Goal: Find specific page/section: Find specific page/section

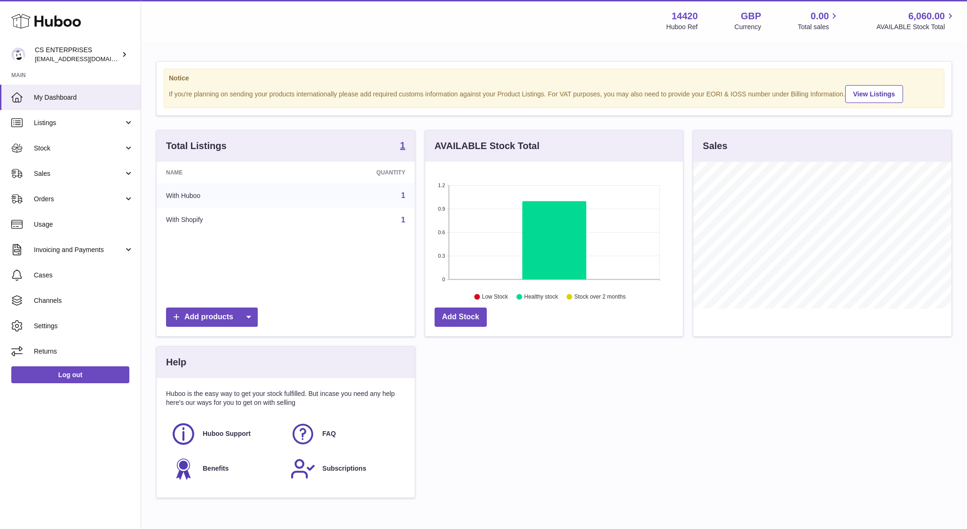
scroll to position [147, 258]
click at [94, 299] on span "Channels" at bounding box center [84, 300] width 100 height 9
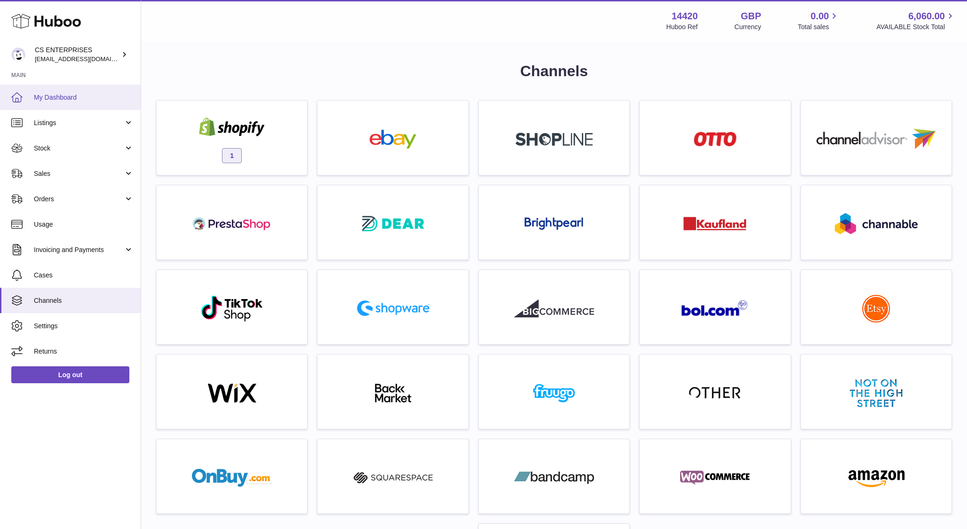
click at [65, 104] on link "My Dashboard" at bounding box center [70, 97] width 141 height 25
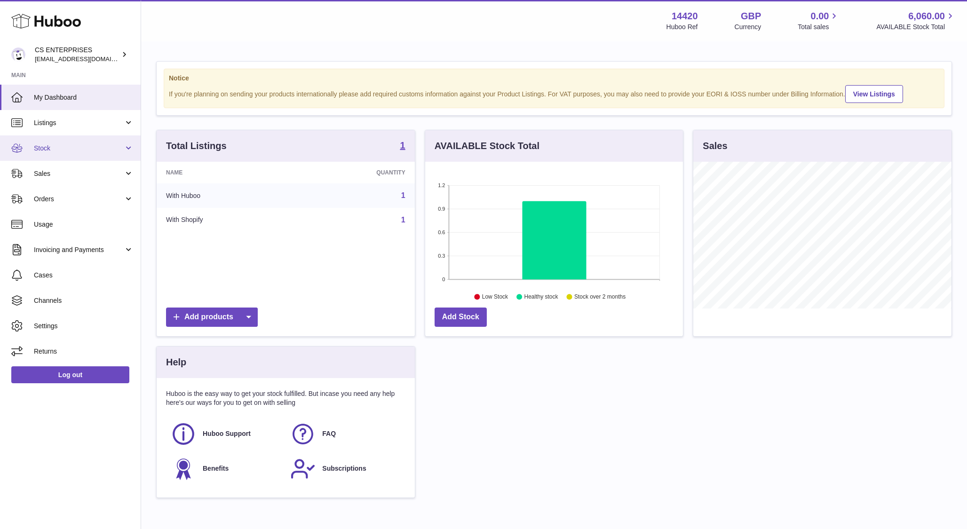
scroll to position [147, 258]
click at [48, 203] on span "Orders" at bounding box center [79, 199] width 90 height 9
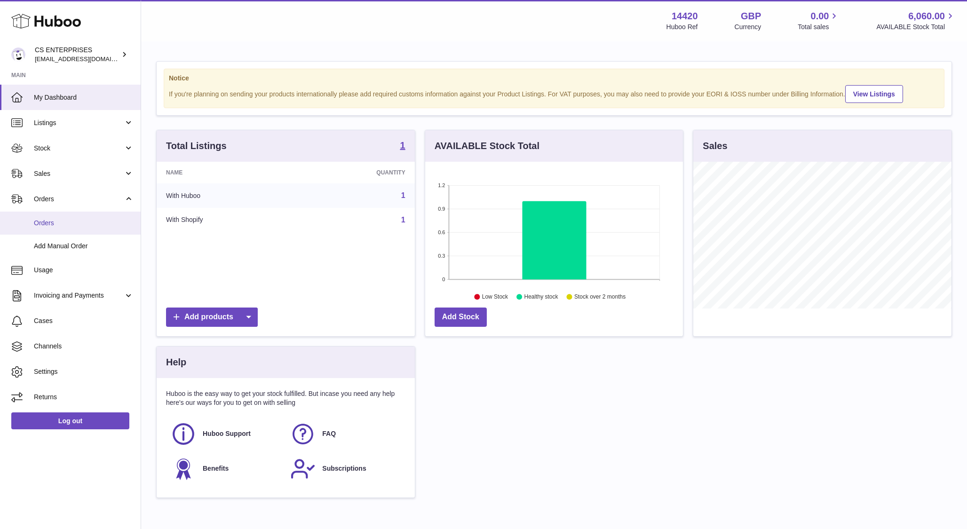
click at [45, 228] on link "Orders" at bounding box center [70, 223] width 141 height 23
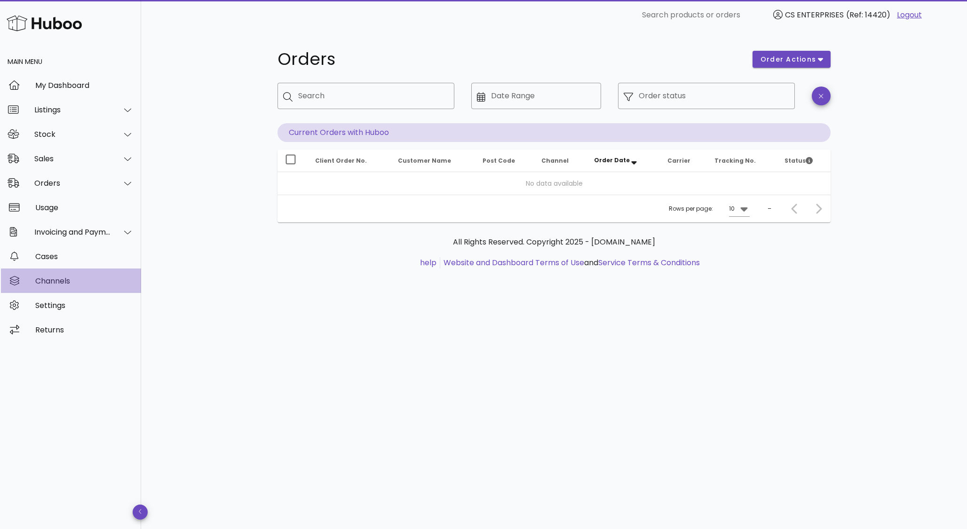
click at [44, 285] on div "Channels" at bounding box center [84, 281] width 98 height 9
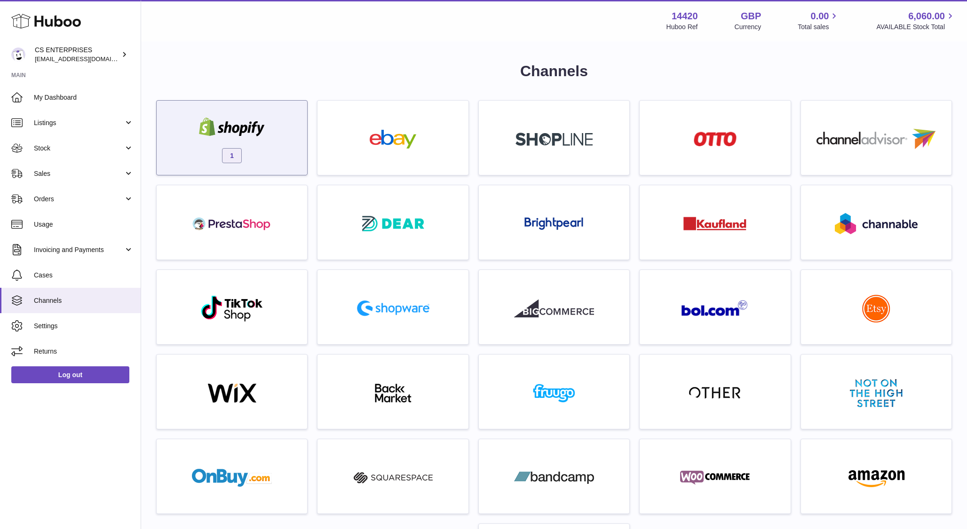
click at [263, 138] on div at bounding box center [232, 128] width 80 height 21
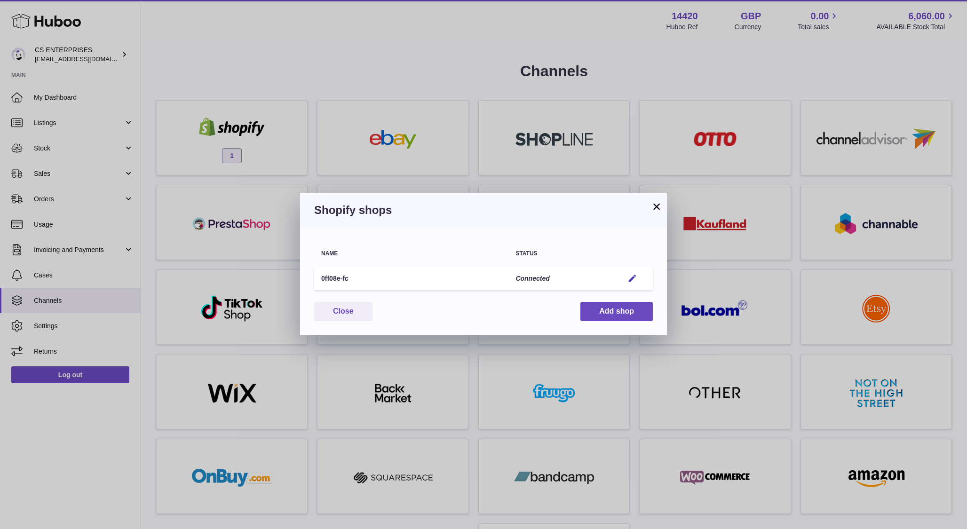
click at [657, 204] on button "×" at bounding box center [656, 206] width 11 height 11
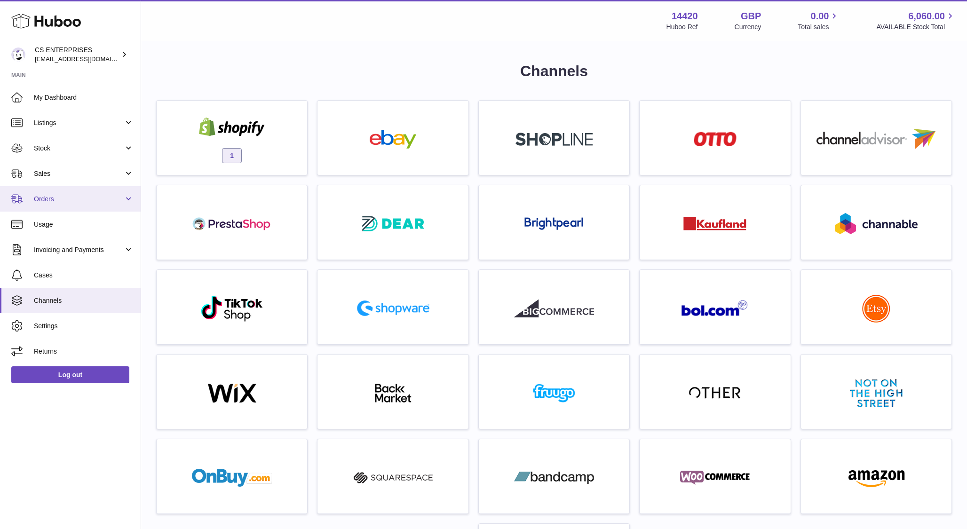
click at [56, 193] on link "Orders" at bounding box center [70, 198] width 141 height 25
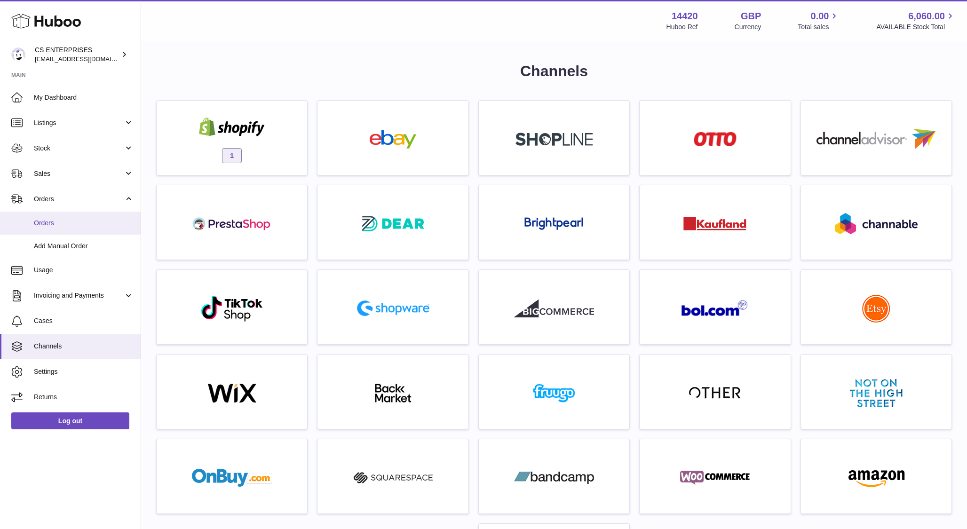
click at [56, 230] on link "Orders" at bounding box center [70, 223] width 141 height 23
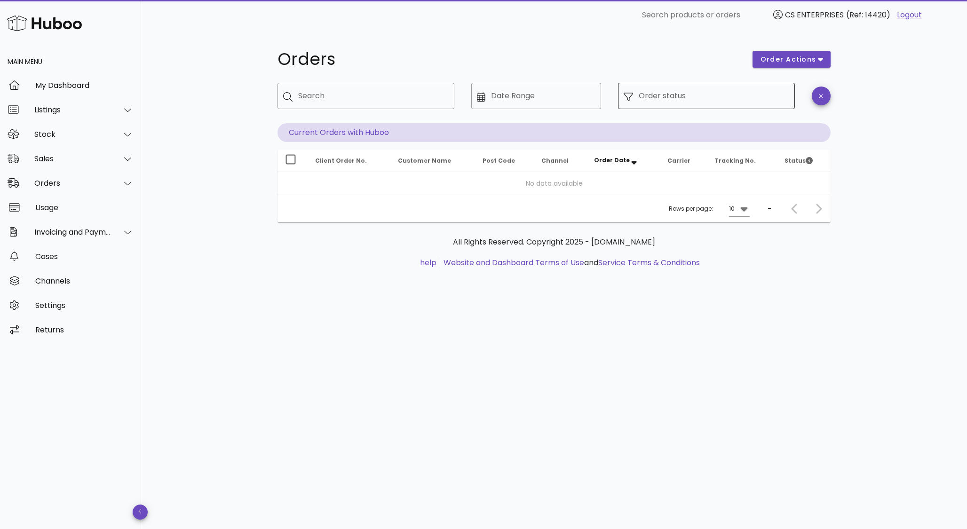
click at [682, 99] on input "Order status" at bounding box center [714, 95] width 151 height 15
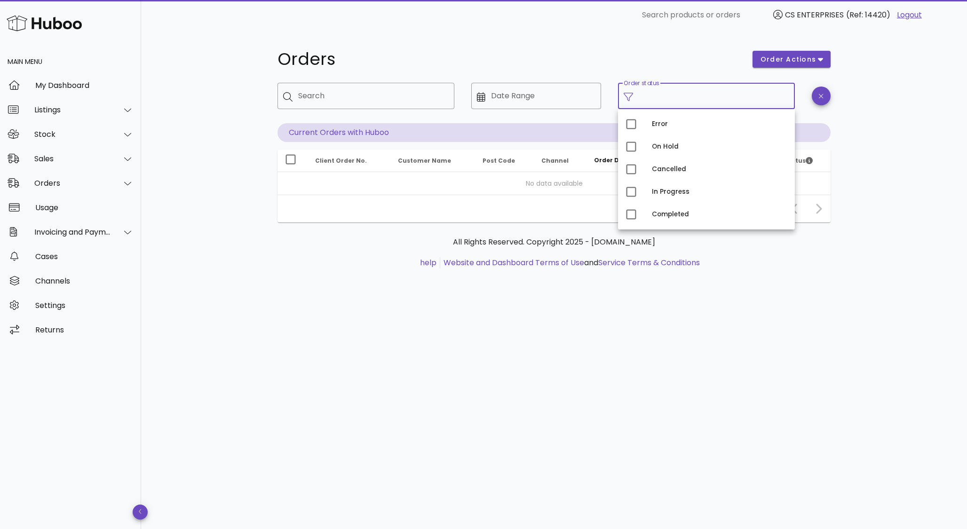
click at [683, 74] on div "Orders order actions ​ Search ​ Date Range ​ Order status Current Orders with H…" at bounding box center [554, 133] width 553 height 177
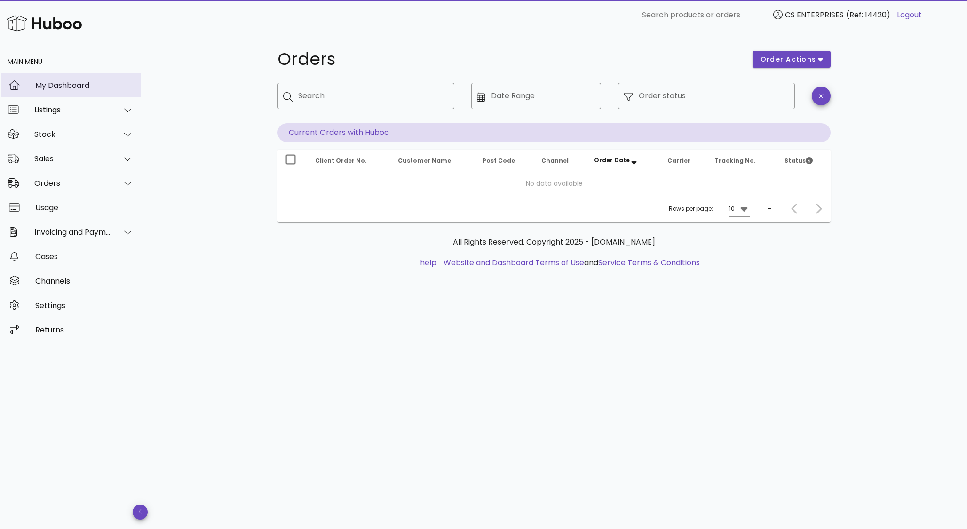
click at [72, 90] on div "My Dashboard" at bounding box center [84, 85] width 98 height 20
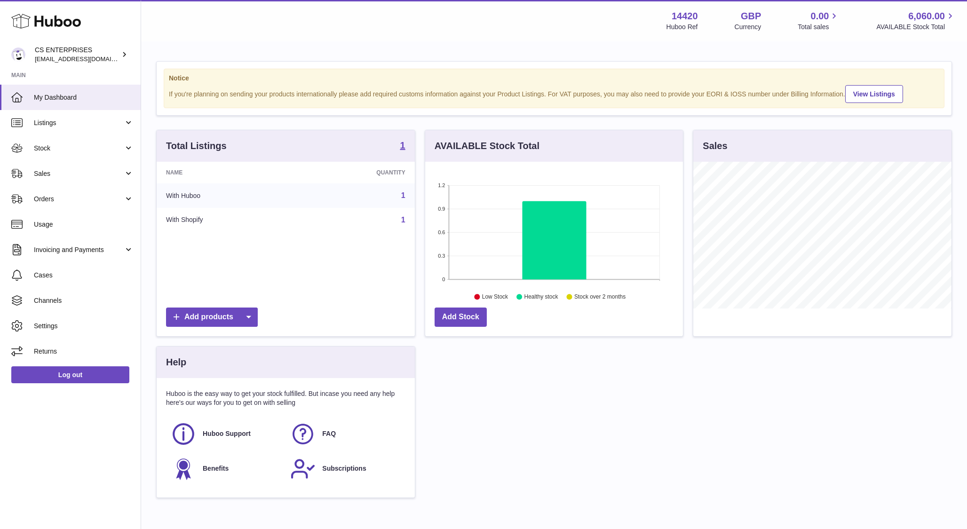
scroll to position [147, 258]
click at [61, 175] on span "Sales" at bounding box center [79, 173] width 90 height 9
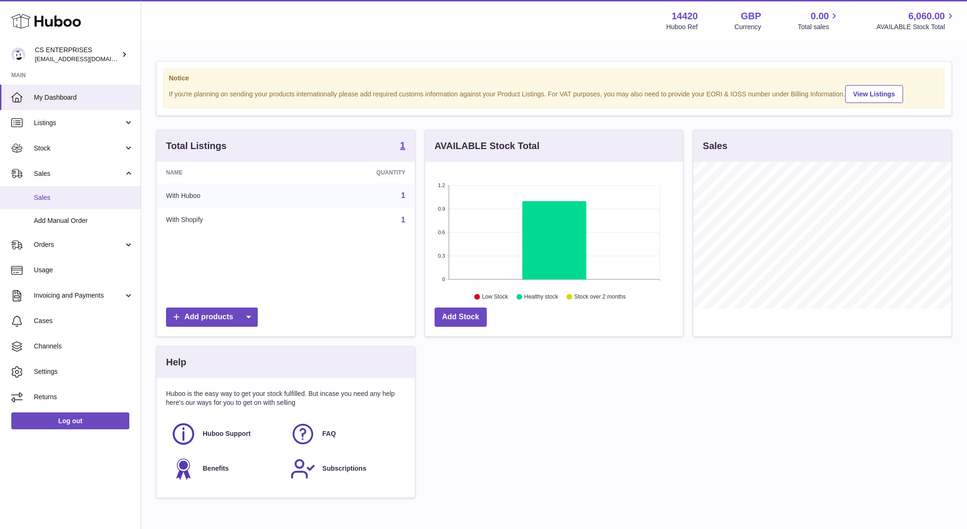
click at [56, 197] on span "Sales" at bounding box center [84, 197] width 100 height 9
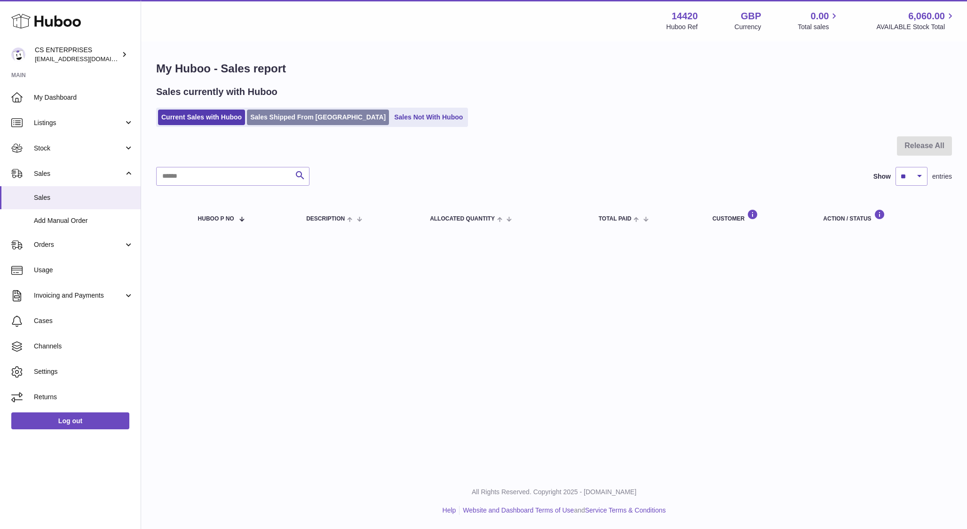
click at [278, 111] on link "Sales Shipped From Huboo" at bounding box center [318, 118] width 142 height 16
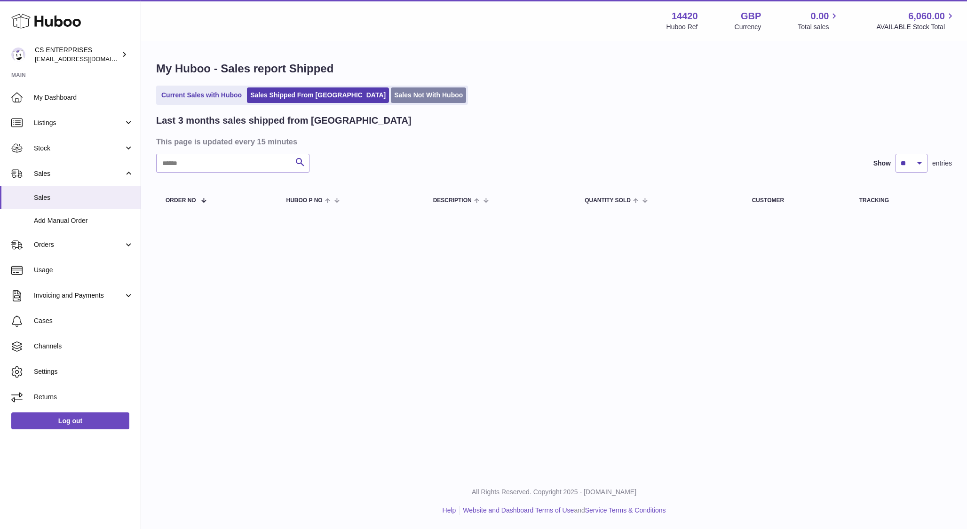
click at [391, 91] on link "Sales Not With Huboo" at bounding box center [428, 96] width 75 height 16
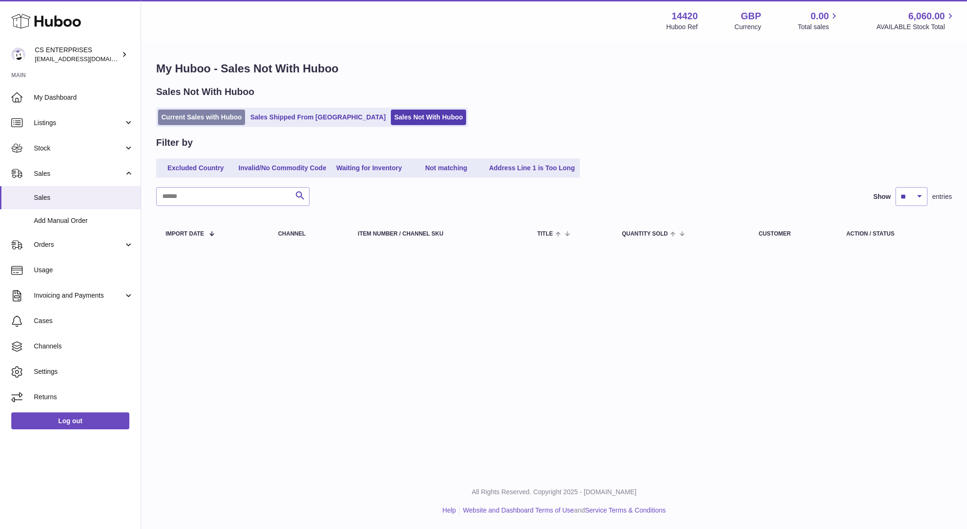
click at [191, 113] on link "Current Sales with Huboo" at bounding box center [201, 118] width 87 height 16
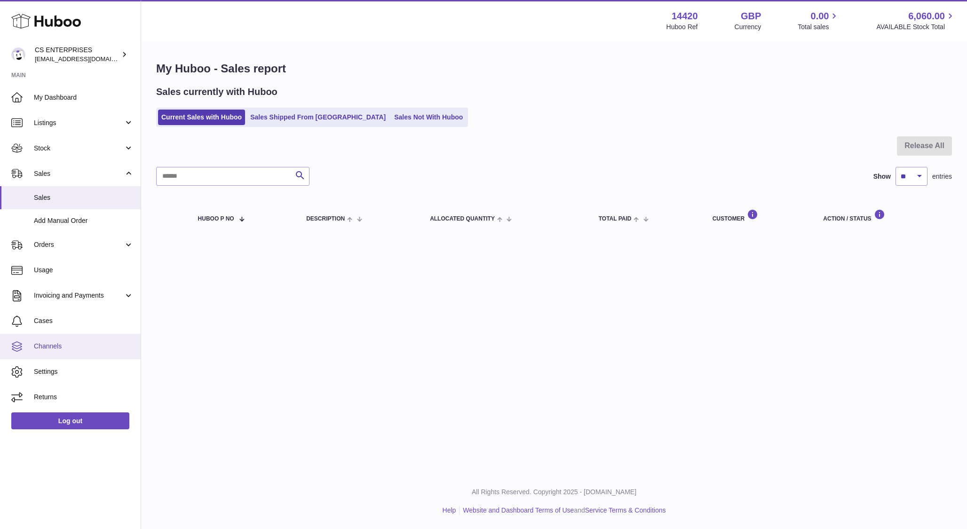
click at [74, 345] on span "Channels" at bounding box center [84, 346] width 100 height 9
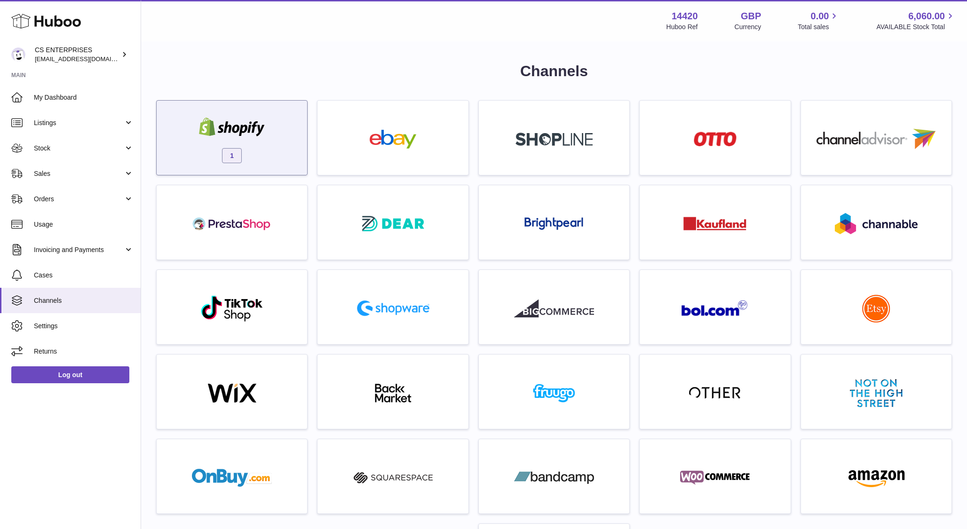
click at [248, 154] on div "1" at bounding box center [231, 140] width 141 height 60
